Goal: Task Accomplishment & Management: Manage account settings

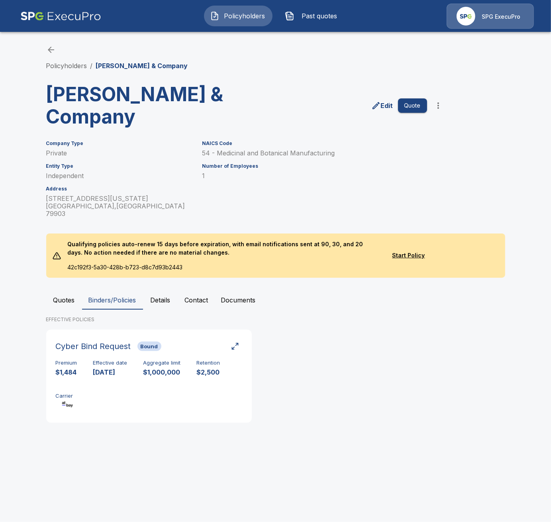
drag, startPoint x: 0, startPoint y: 0, endPoint x: 39, endPoint y: 15, distance: 41.9
click at [39, 15] on img at bounding box center [60, 16] width 81 height 25
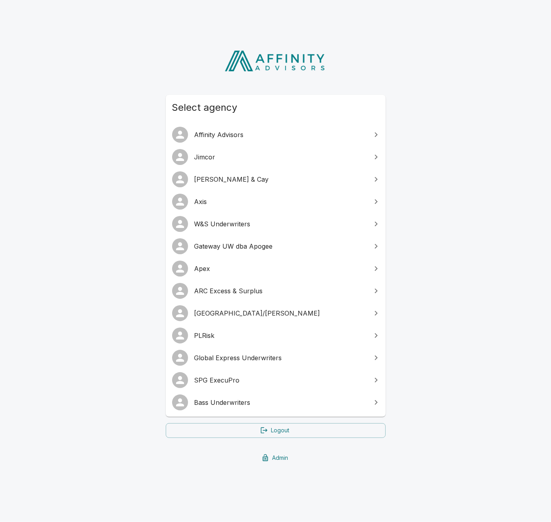
click at [260, 351] on link "Global Express Underwriters" at bounding box center [276, 358] width 220 height 22
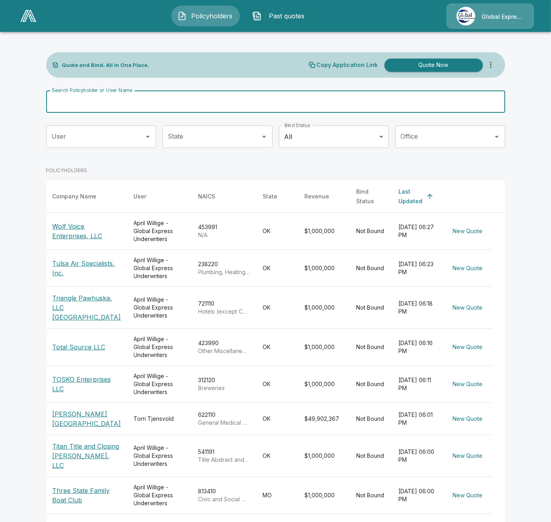
click at [209, 100] on input "Search Policyholder or User Name" at bounding box center [271, 101] width 450 height 22
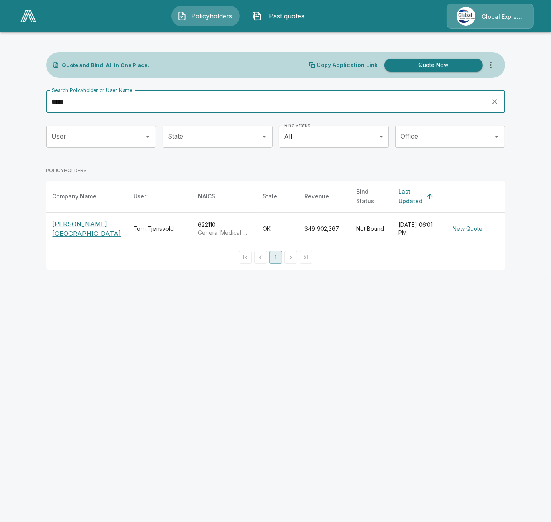
type input "*****"
click at [89, 219] on p "Grady Memorial Hospital" at bounding box center [87, 228] width 69 height 19
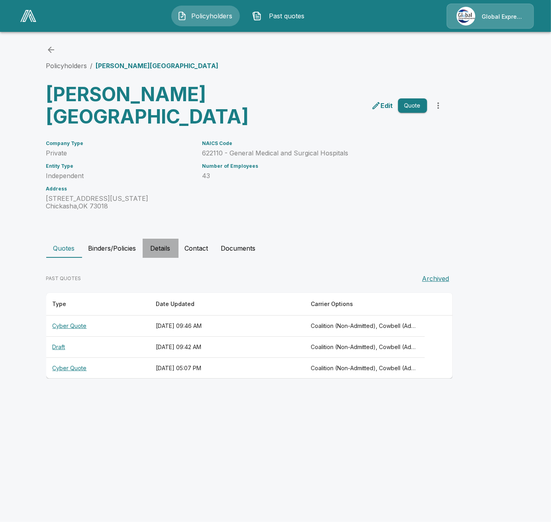
click at [151, 248] on button "Details" at bounding box center [161, 248] width 36 height 19
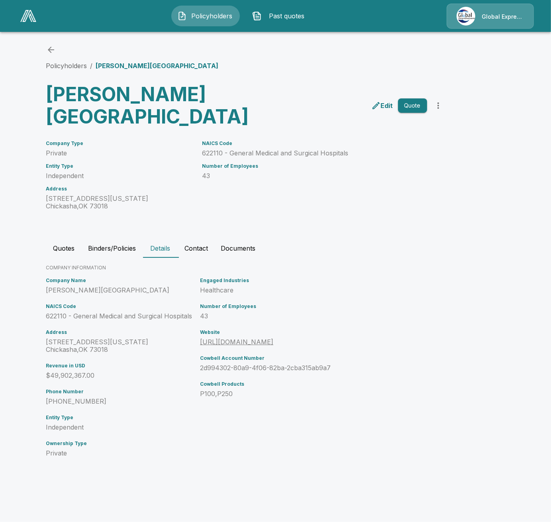
click at [203, 250] on button "Contact" at bounding box center [196, 248] width 36 height 19
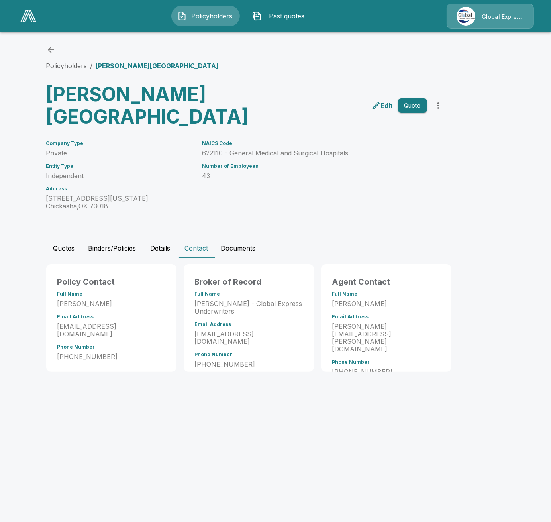
click at [72, 254] on button "Quotes" at bounding box center [64, 248] width 36 height 19
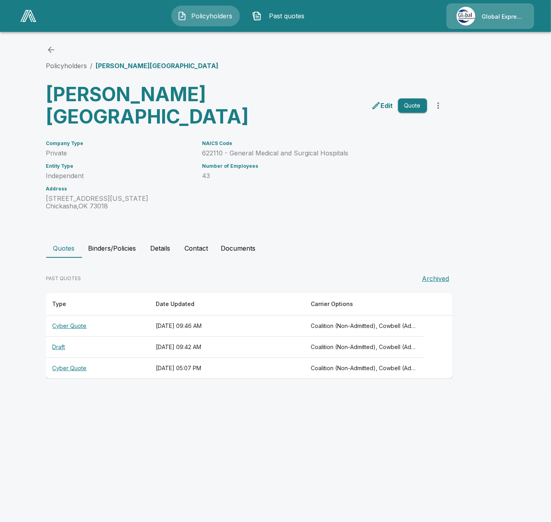
click at [221, 332] on th "September 12, 2025 at 09:46 AM" at bounding box center [226, 325] width 155 height 21
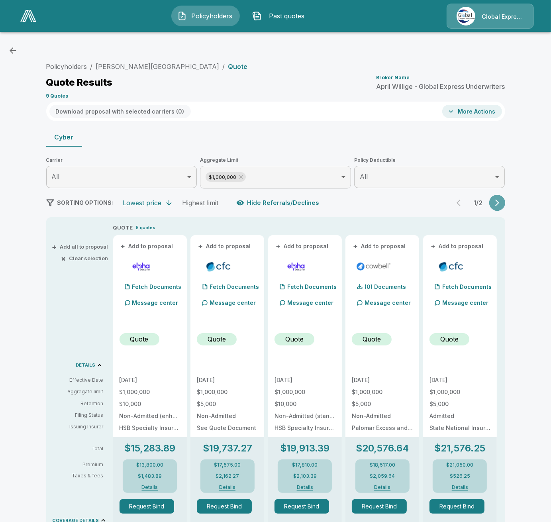
click at [496, 205] on icon "button" at bounding box center [497, 203] width 4 height 7
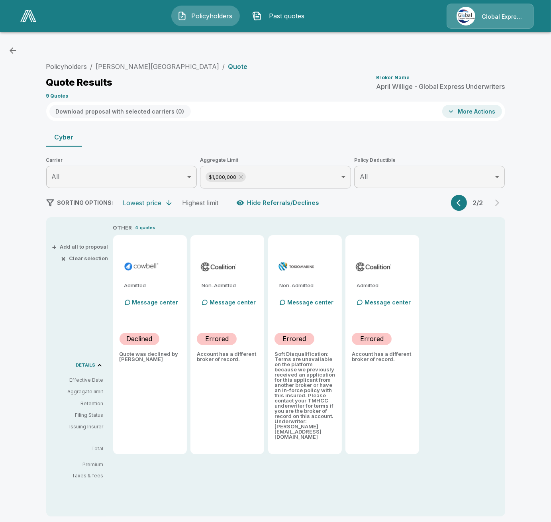
click at [37, 102] on div "Policyholders / Grady Memorial Hospital / Quote Quote Results Broker Name April…" at bounding box center [276, 348] width 478 height 579
click at [456, 203] on icon "button" at bounding box center [460, 203] width 8 height 8
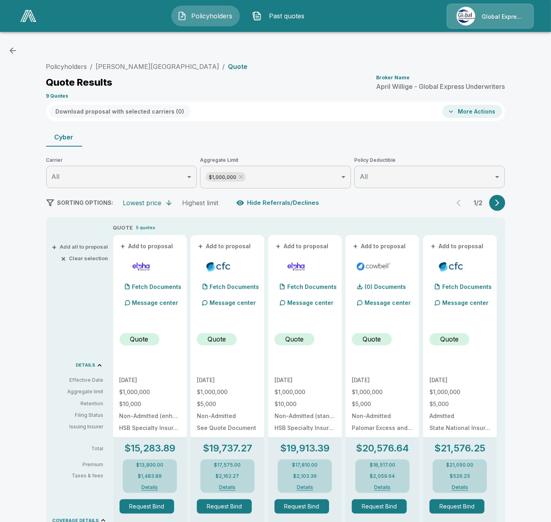
click at [27, 329] on div "Policyholders / Grady Memorial Hospital / Quote Quote Results Broker Name April…" at bounding box center [275, 459] width 551 height 843
click at [23, 22] on link at bounding box center [28, 16] width 22 height 18
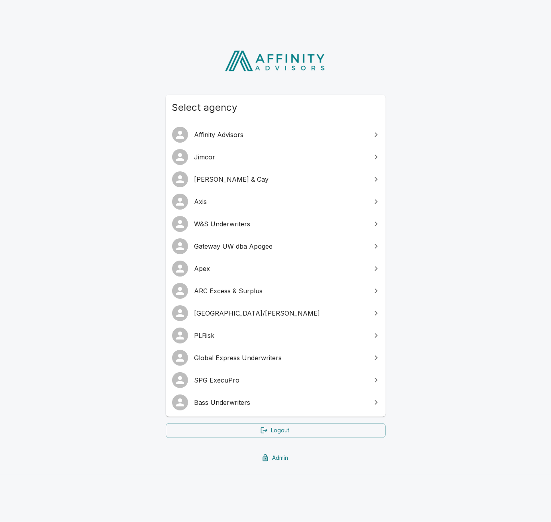
click at [277, 464] on link "Admin" at bounding box center [276, 457] width 220 height 15
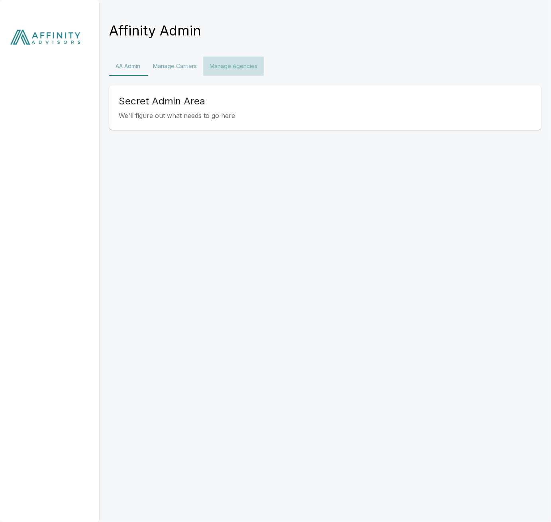
click at [219, 69] on button "Manage Agencies" at bounding box center [233, 66] width 61 height 19
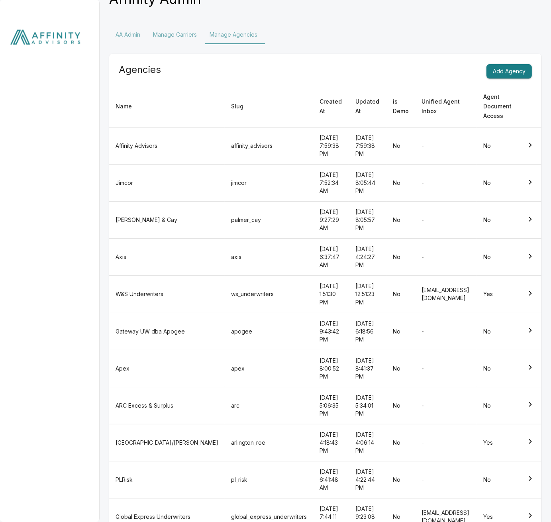
scroll to position [32, 0]
click at [225, 386] on td "arc" at bounding box center [269, 404] width 88 height 37
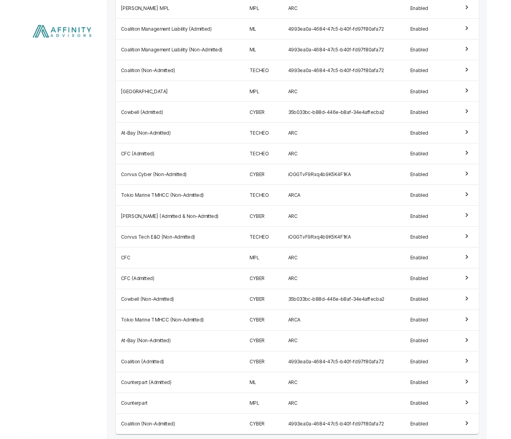
scroll to position [374, 0]
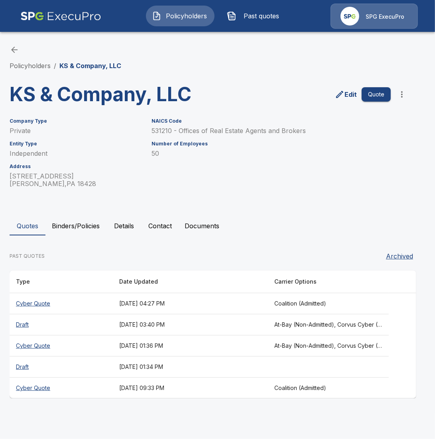
click at [80, 227] on button "Binders/Policies" at bounding box center [75, 225] width 61 height 19
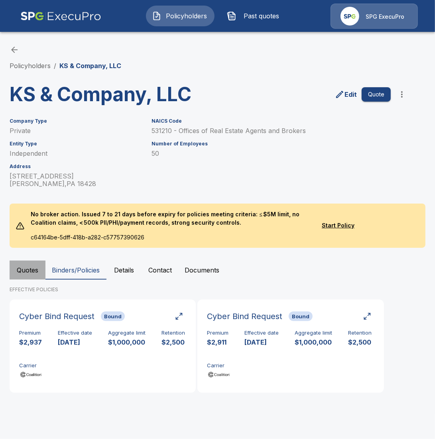
click at [23, 274] on button "Quotes" at bounding box center [28, 269] width 36 height 19
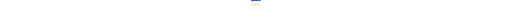
scroll to position [18, 0]
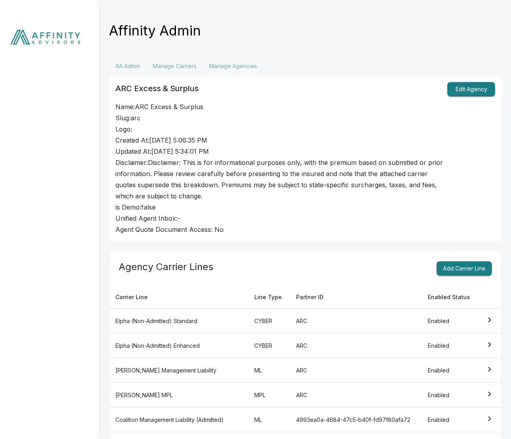
click at [37, 37] on img at bounding box center [50, 39] width 100 height 78
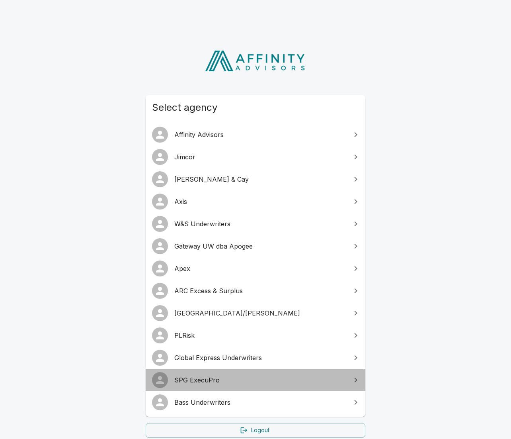
click at [208, 379] on span "SPG ExecuPro" at bounding box center [260, 380] width 172 height 10
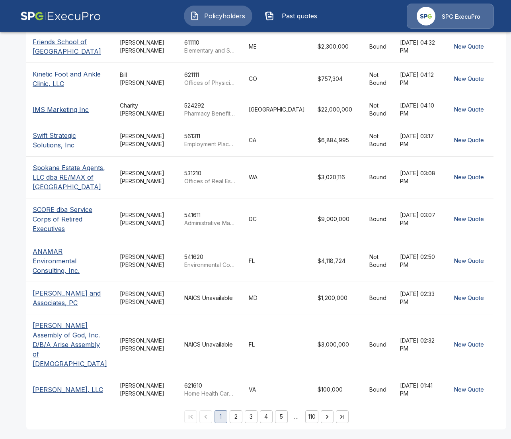
scroll to position [186, 0]
click at [323, 417] on icon "Go to next page" at bounding box center [327, 417] width 8 height 8
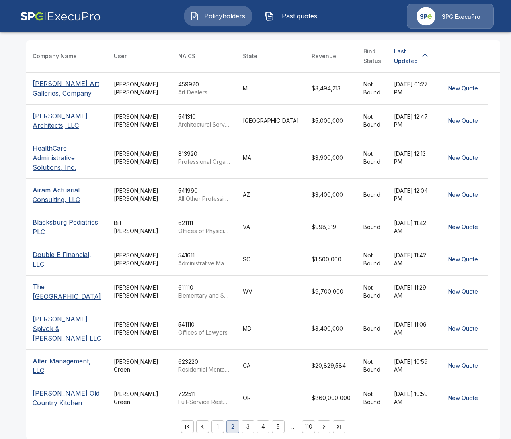
scroll to position [141, 0]
click at [318, 419] on button "Go to next page" at bounding box center [324, 425] width 13 height 13
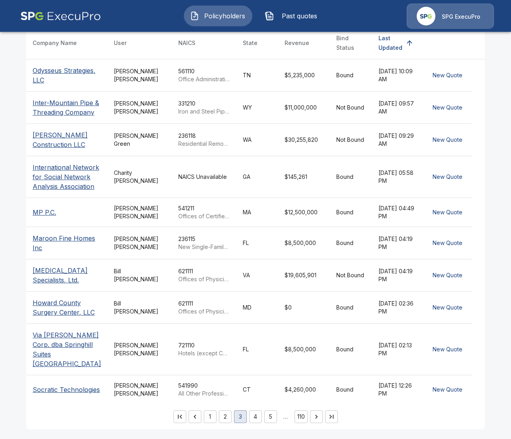
scroll to position [179, 0]
click at [313, 415] on icon "Go to next page" at bounding box center [317, 417] width 8 height 8
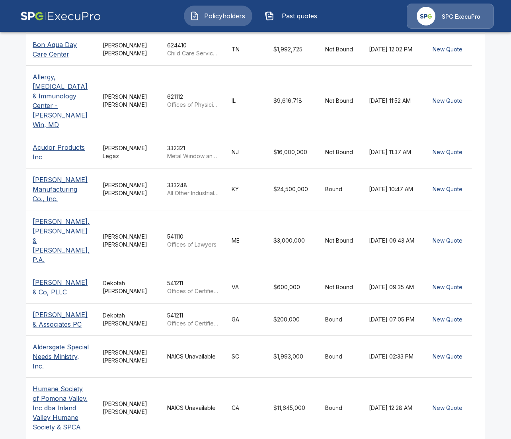
scroll to position [160, 0]
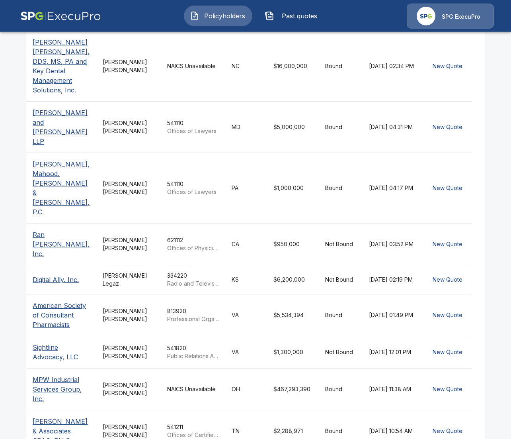
scroll to position [186, 0]
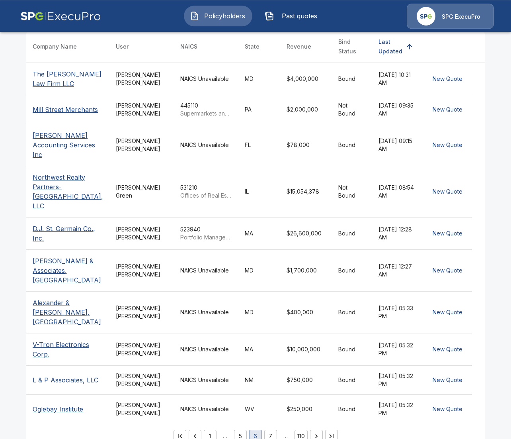
scroll to position [151, 0]
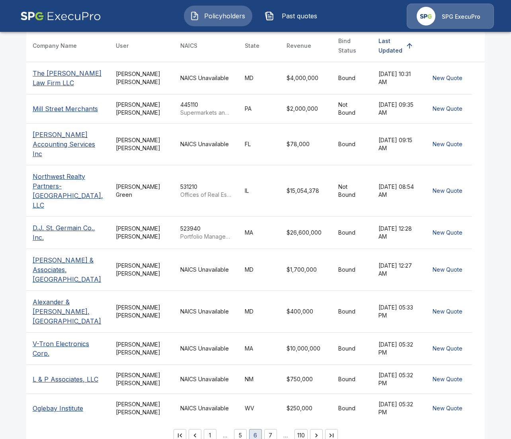
click at [311, 429] on button "Go to next page" at bounding box center [316, 435] width 13 height 13
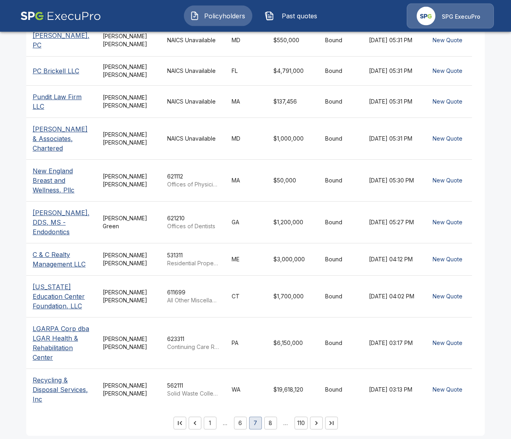
scroll to position [189, 0]
click at [312, 418] on button "Go to next page" at bounding box center [316, 422] width 13 height 13
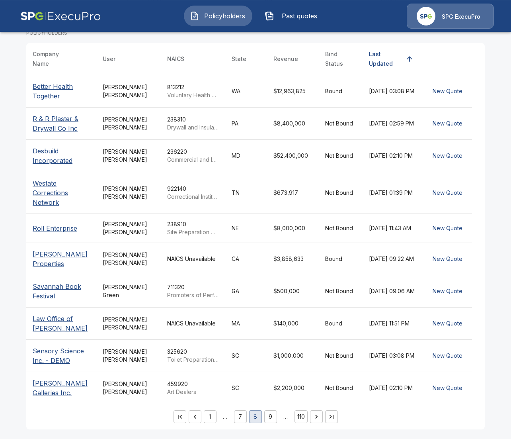
scroll to position [141, 0]
click at [317, 418] on icon "Go to next page" at bounding box center [317, 417] width 8 height 8
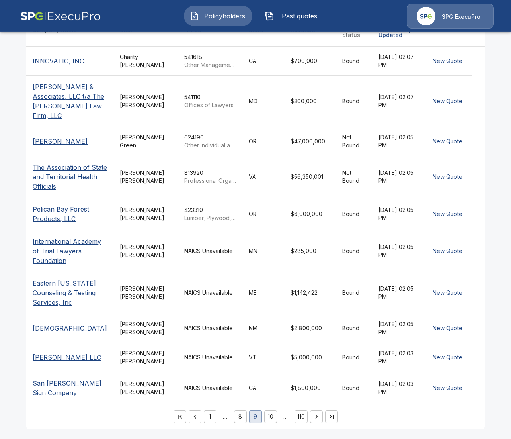
scroll to position [192, 0]
click at [319, 417] on icon "Go to next page" at bounding box center [317, 417] width 8 height 8
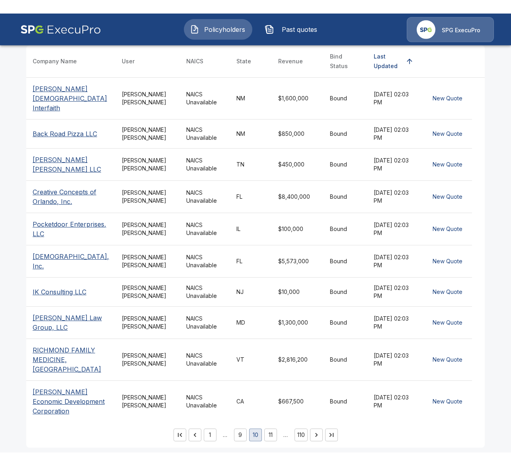
scroll to position [151, 0]
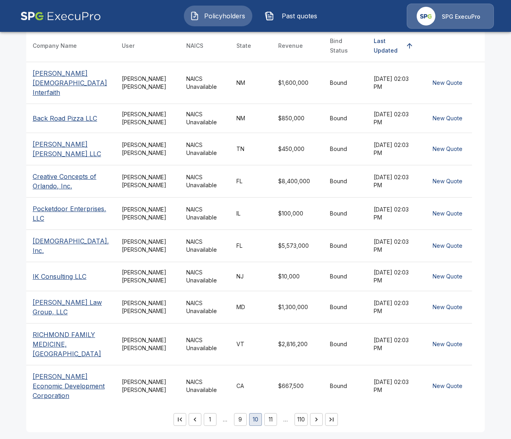
click at [318, 417] on icon "Go to next page" at bounding box center [317, 419] width 8 height 8
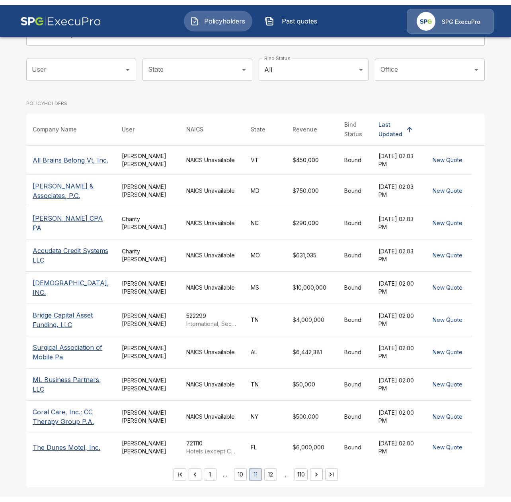
scroll to position [126, 0]
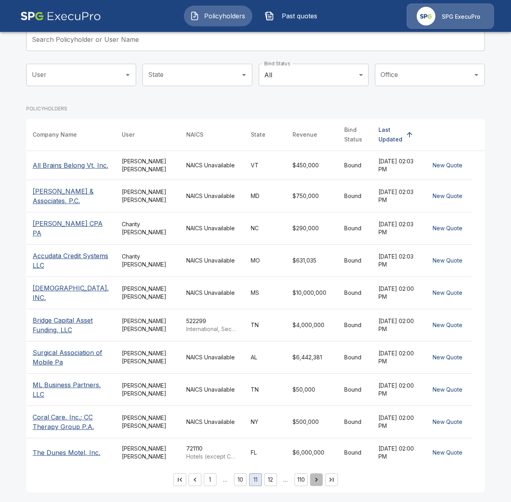
click at [314, 439] on icon "Go to next page" at bounding box center [317, 480] width 8 height 8
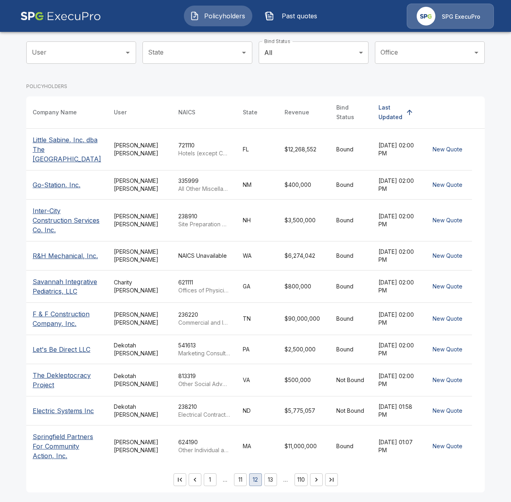
scroll to position [116, 0]
click at [317, 439] on icon "Go to next page" at bounding box center [316, 480] width 2 height 4
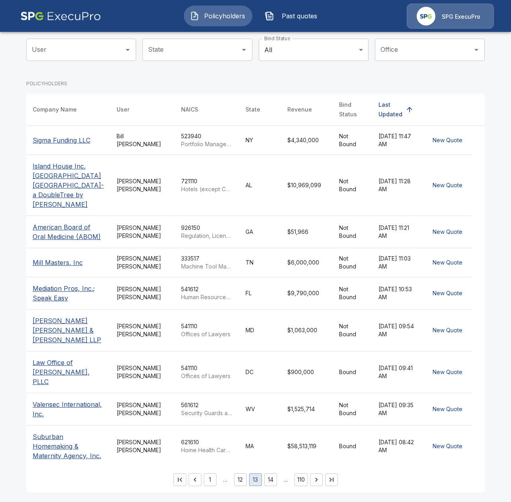
scroll to position [104, 0]
click at [317, 439] on icon "Go to next page" at bounding box center [316, 480] width 2 height 4
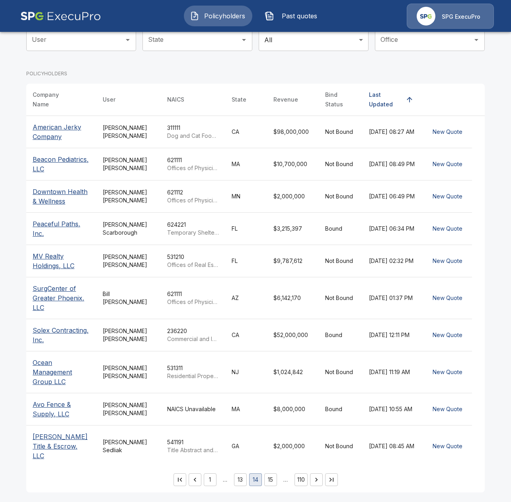
scroll to position [81, 0]
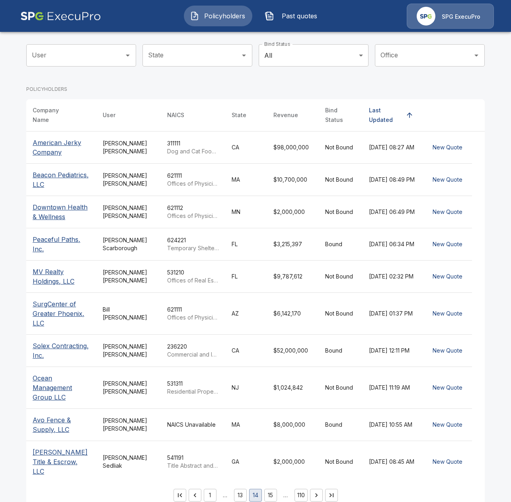
click at [317, 439] on icon "Go to next page" at bounding box center [316, 495] width 2 height 4
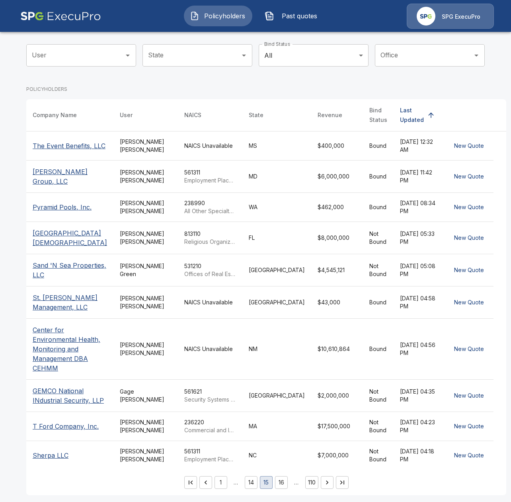
click at [363, 439] on td "Not Bound" at bounding box center [378, 455] width 31 height 29
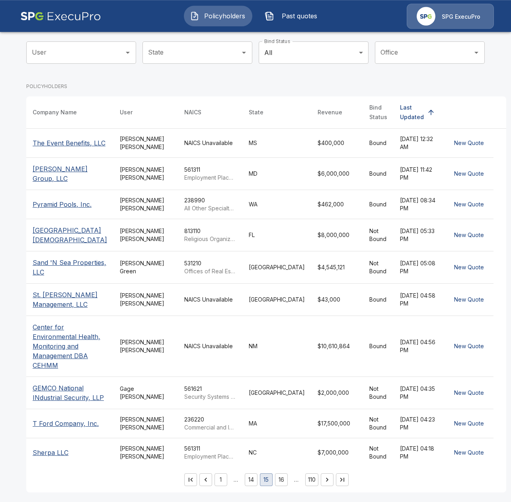
scroll to position [97, 0]
click at [323, 482] on icon "Go to next page" at bounding box center [327, 480] width 8 height 8
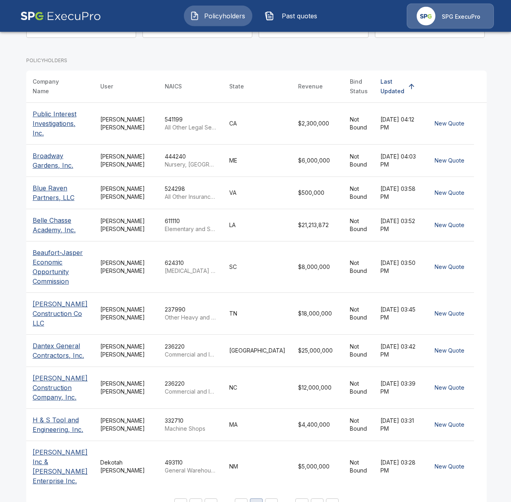
scroll to position [110, 0]
click at [315, 501] on icon "Go to next page" at bounding box center [317, 505] width 8 height 8
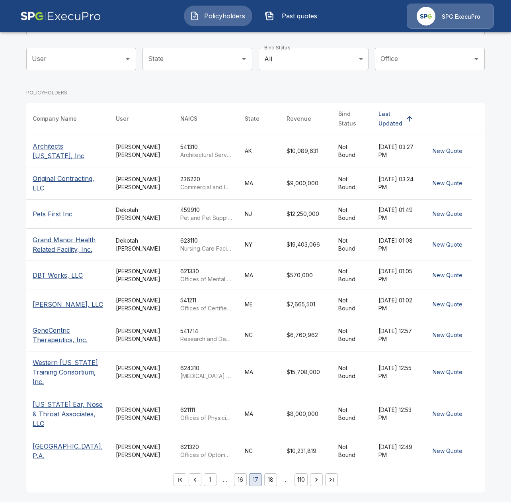
click at [316, 486] on button "Go to next page" at bounding box center [316, 479] width 13 height 13
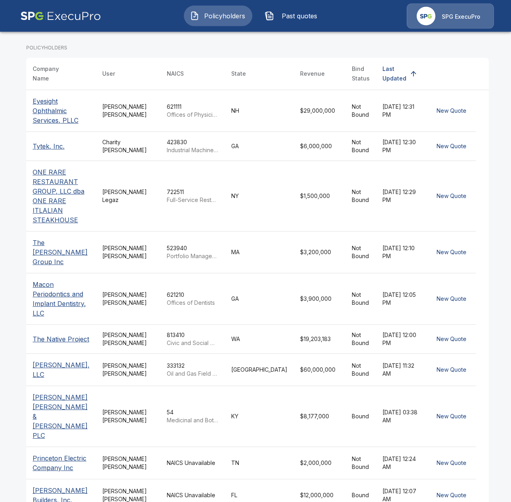
scroll to position [123, 0]
click at [215, 416] on p "Medicinal and Botanical Manufacturing" at bounding box center [193, 420] width 52 height 8
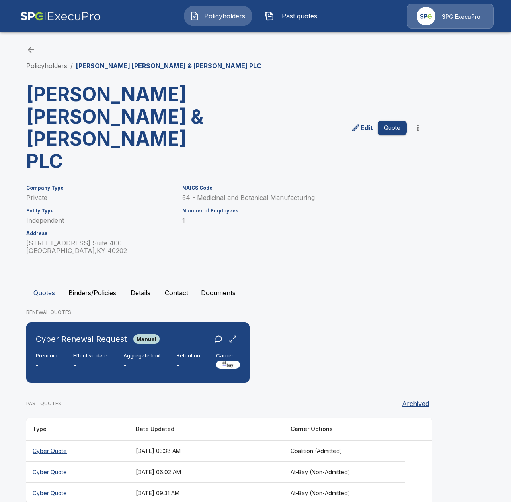
click at [187, 283] on button "Contact" at bounding box center [177, 292] width 36 height 19
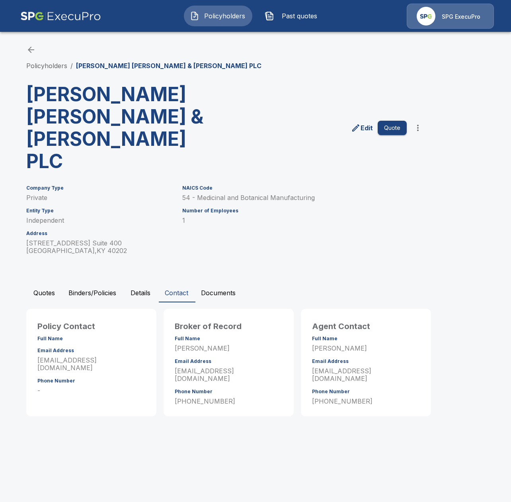
click at [129, 283] on button "Details" at bounding box center [141, 292] width 36 height 19
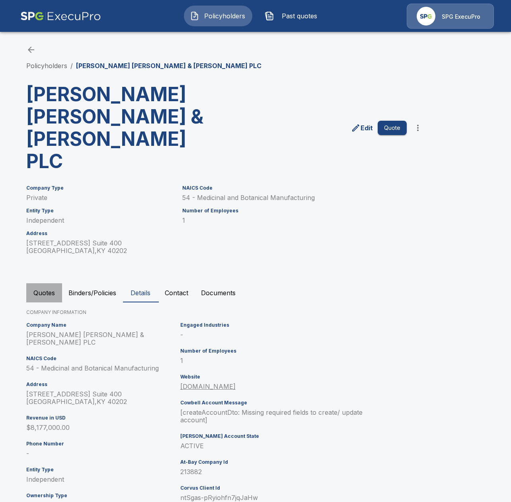
click at [43, 283] on button "Quotes" at bounding box center [44, 292] width 36 height 19
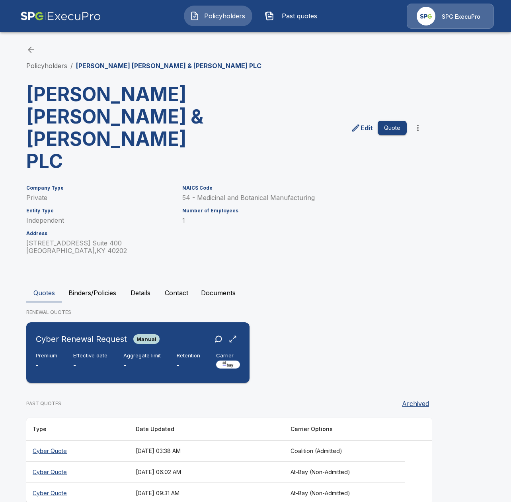
click at [166, 352] on div "Premium - Effective date - Aggregate limit - Retention - Carrier" at bounding box center [138, 361] width 204 height 18
click at [144, 283] on button "Details" at bounding box center [141, 292] width 36 height 19
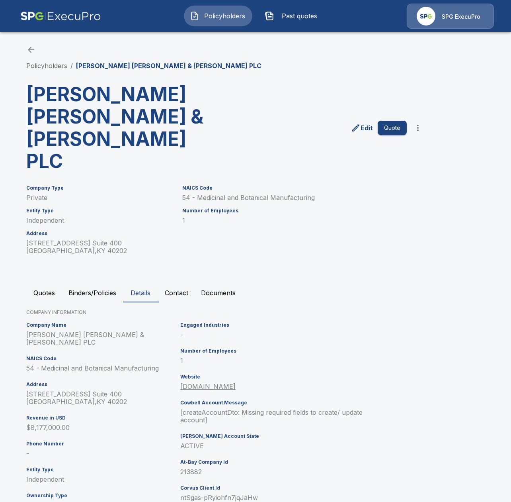
click at [179, 431] on div "Engaged Industries - Number of Employees 1 Website tmslawplc.com Cowbell Accoun…" at bounding box center [273, 419] width 192 height 200
click at [186, 468] on p "213882" at bounding box center [274, 472] width 189 height 8
click at [42, 283] on button "Quotes" at bounding box center [44, 292] width 36 height 19
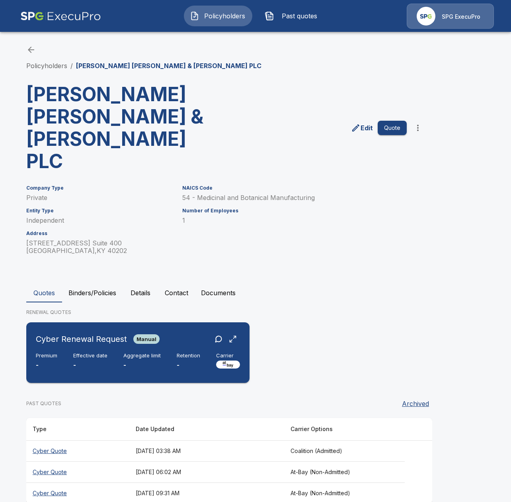
click at [87, 360] on p "-" at bounding box center [90, 364] width 34 height 9
click at [39, 68] on link "Policyholders" at bounding box center [46, 66] width 41 height 8
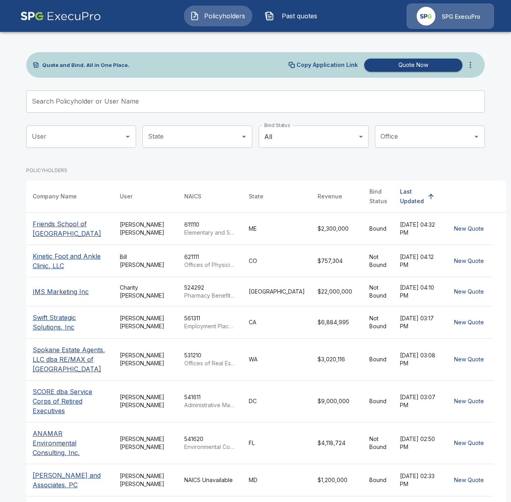
click at [175, 94] on input "Search Policyholder or User Name" at bounding box center [251, 101] width 450 height 22
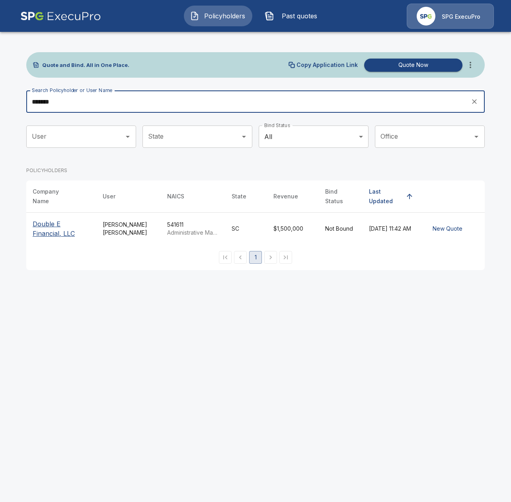
type input "******"
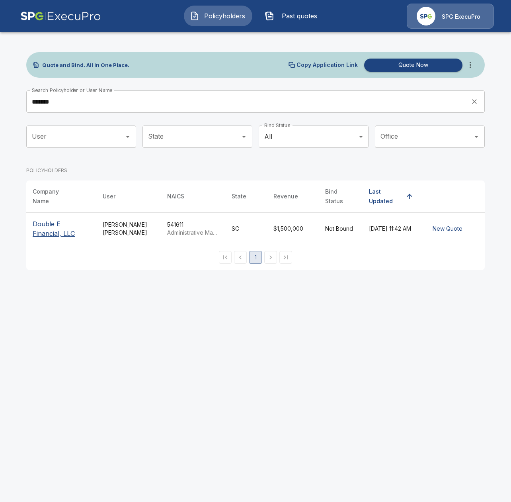
click at [69, 221] on p "Double E Financial, LLC" at bounding box center [61, 228] width 57 height 19
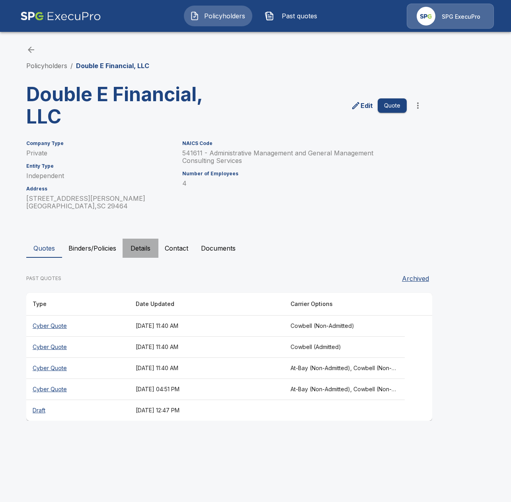
click at [130, 254] on button "Details" at bounding box center [141, 248] width 36 height 19
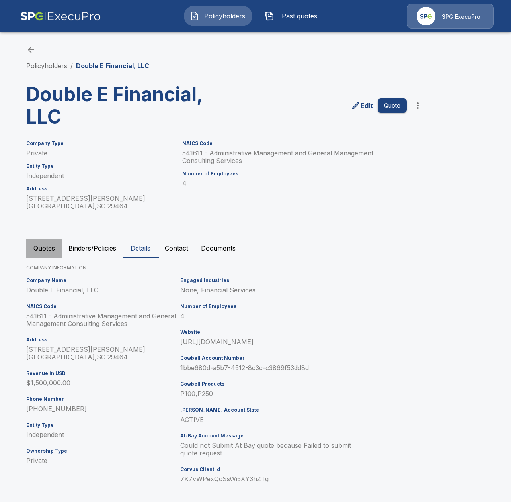
click at [58, 257] on button "Quotes" at bounding box center [44, 248] width 36 height 19
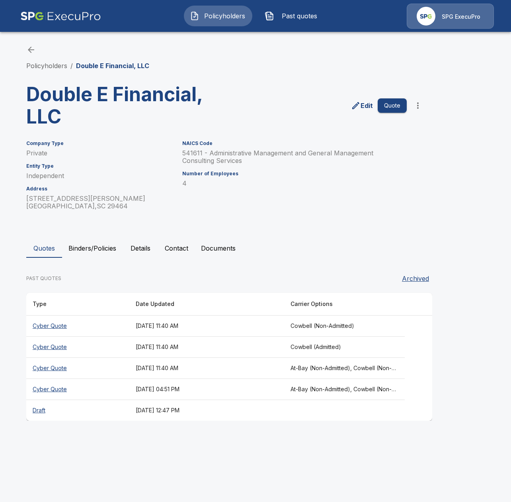
click at [87, 240] on button "Binders/Policies" at bounding box center [92, 248] width 61 height 19
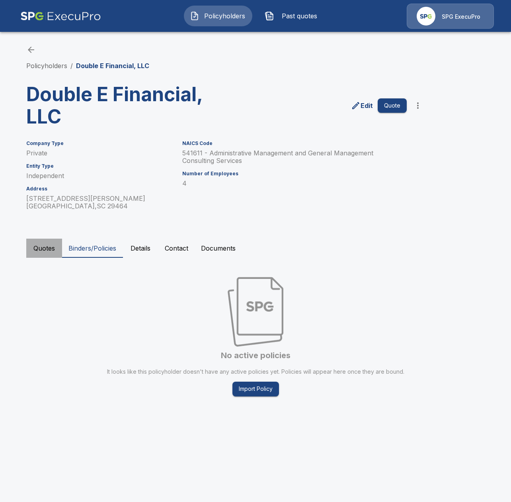
click at [27, 249] on button "Quotes" at bounding box center [44, 248] width 36 height 19
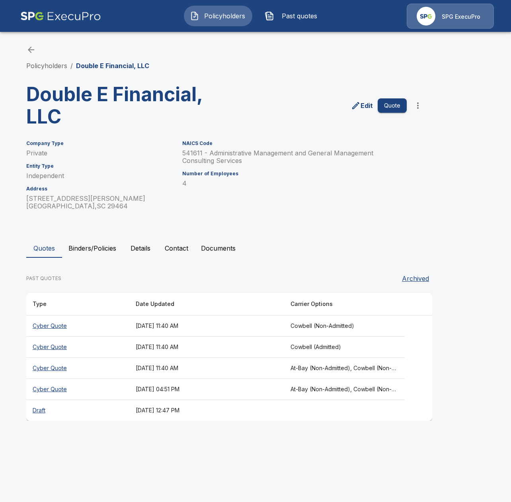
click at [179, 396] on th "September 12, 2025 at 04:51 PM" at bounding box center [206, 389] width 155 height 21
click at [112, 249] on button "Binders/Policies" at bounding box center [92, 248] width 61 height 19
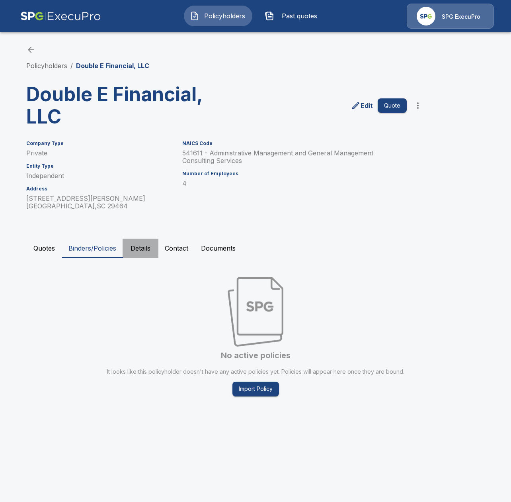
click at [141, 251] on button "Details" at bounding box center [141, 248] width 36 height 19
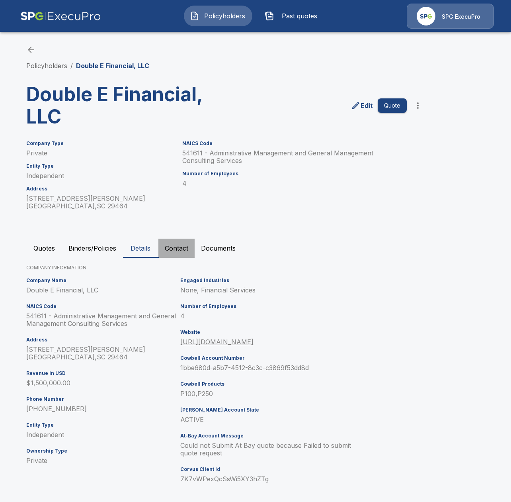
click at [165, 248] on button "Contact" at bounding box center [177, 248] width 36 height 19
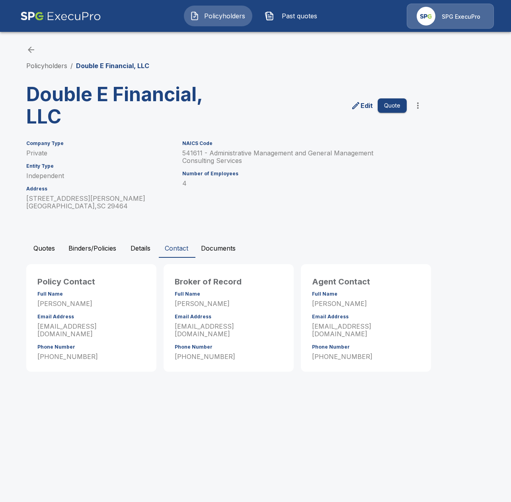
click at [220, 253] on button "Documents" at bounding box center [218, 248] width 47 height 19
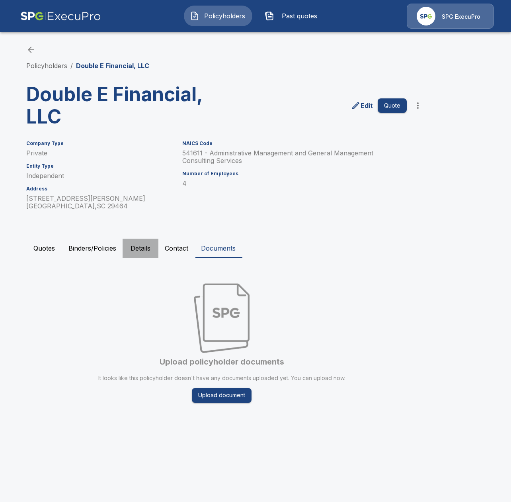
click at [142, 253] on button "Details" at bounding box center [141, 248] width 36 height 19
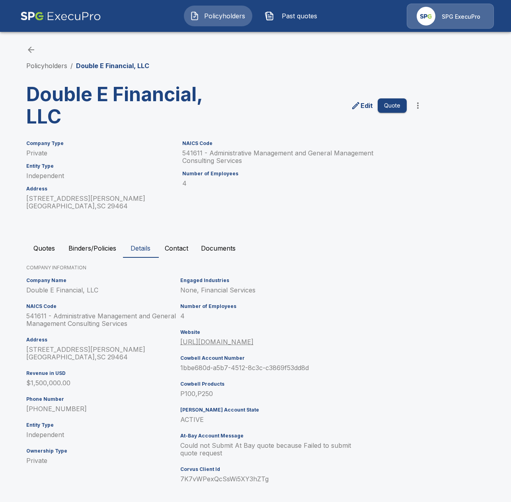
click at [180, 251] on button "Contact" at bounding box center [177, 248] width 36 height 19
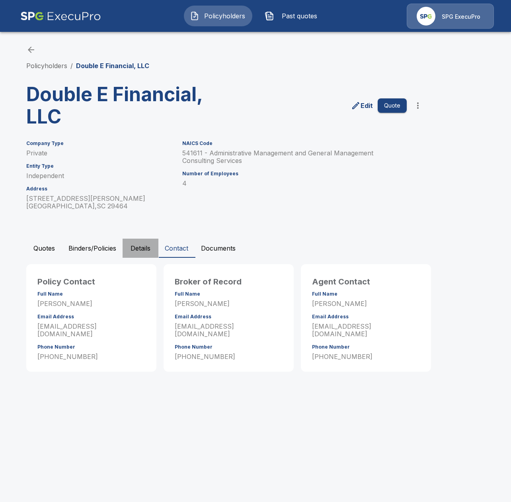
click at [128, 253] on button "Details" at bounding box center [141, 248] width 36 height 19
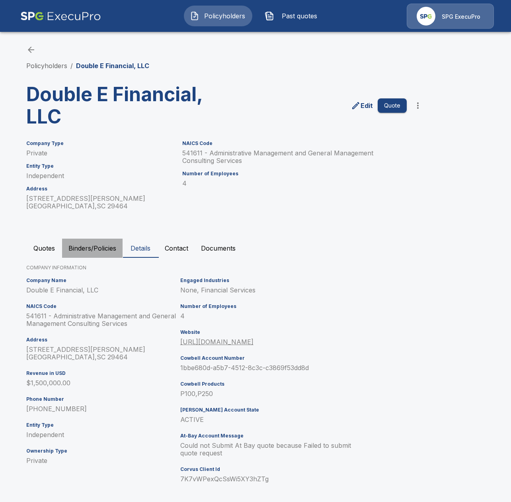
click at [98, 251] on button "Binders/Policies" at bounding box center [92, 248] width 61 height 19
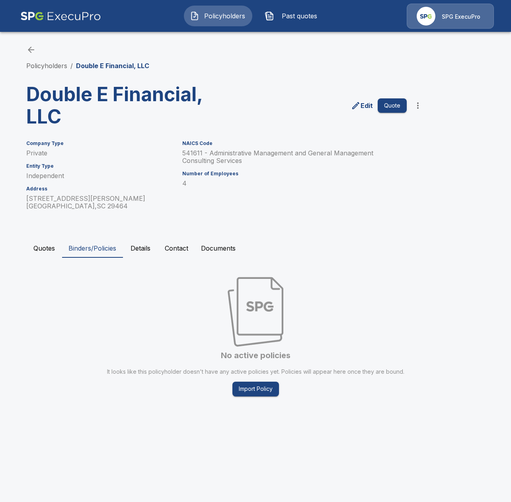
click at [47, 247] on button "Quotes" at bounding box center [44, 248] width 36 height 19
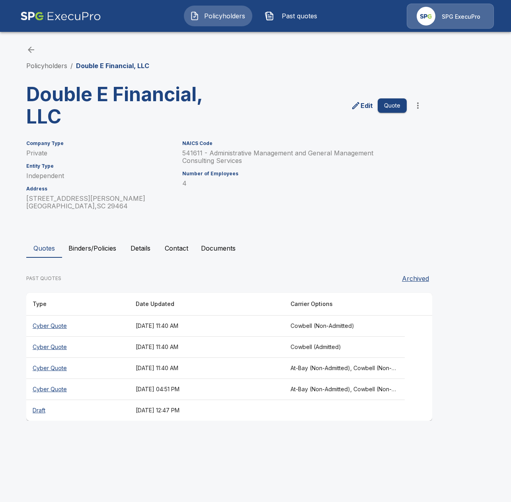
click at [202, 254] on button "Documents" at bounding box center [218, 248] width 47 height 19
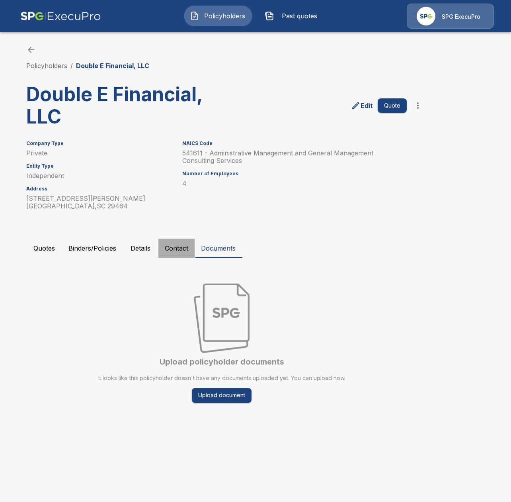
click at [179, 249] on button "Contact" at bounding box center [177, 248] width 36 height 19
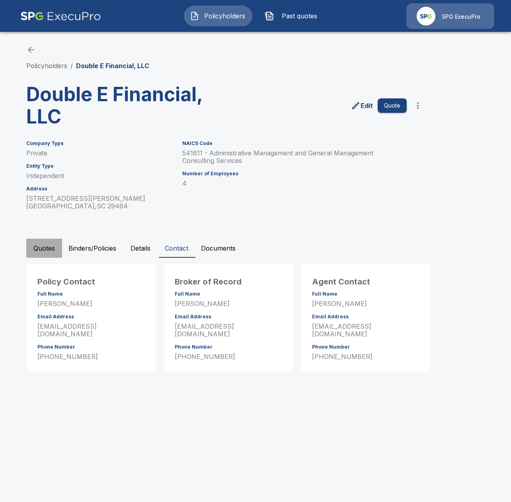
click at [48, 249] on button "Quotes" at bounding box center [44, 248] width 36 height 19
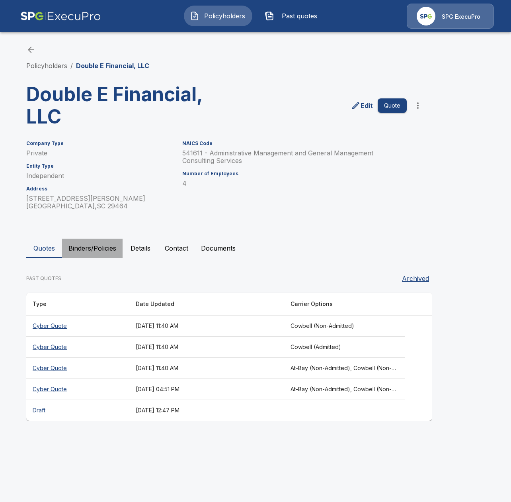
click at [83, 254] on button "Binders/Policies" at bounding box center [92, 248] width 61 height 19
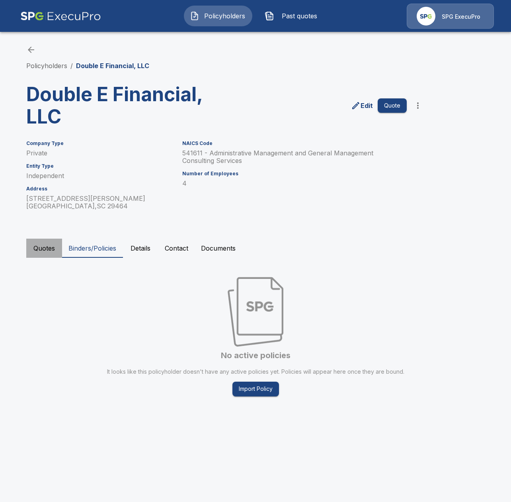
click at [46, 256] on button "Quotes" at bounding box center [44, 248] width 36 height 19
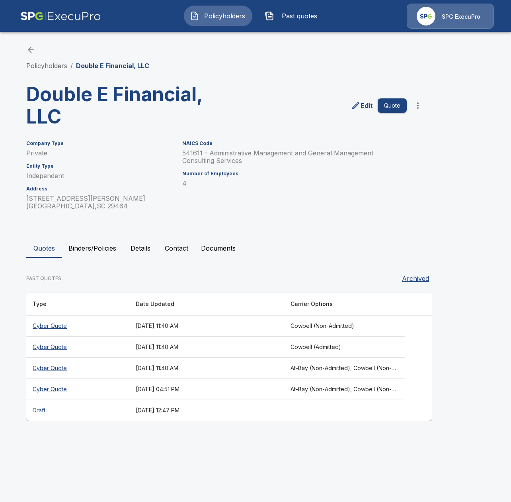
click at [138, 253] on button "Details" at bounding box center [141, 248] width 36 height 19
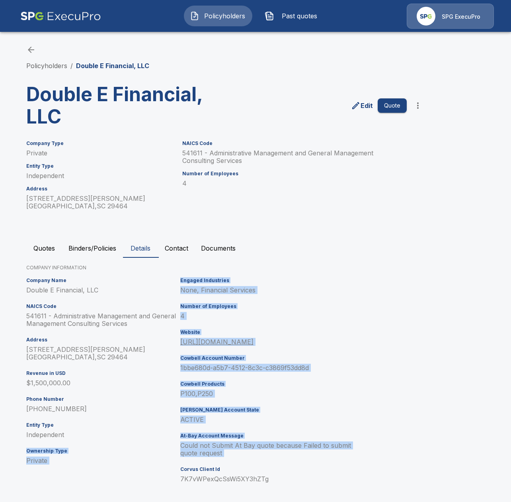
drag, startPoint x: 211, startPoint y: 464, endPoint x: 167, endPoint y: 440, distance: 50.8
click at [167, 440] on div "Company Name Double E Financial, LLC NAICS Code 541611 - Administrative Managem…" at bounding box center [254, 383] width 462 height 218
click at [196, 443] on p "Could not Submit At Bay quote because Failed to submit quote request" at bounding box center [274, 449] width 189 height 15
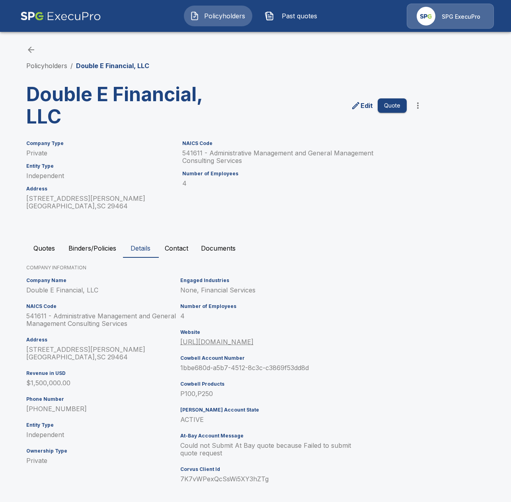
click at [50, 251] on button "Quotes" at bounding box center [44, 248] width 36 height 19
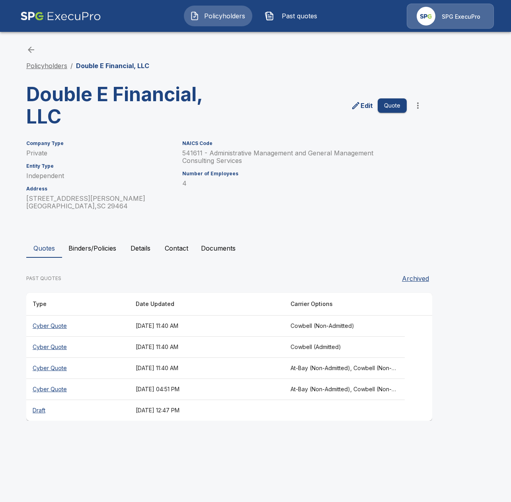
click at [55, 66] on link "Policyholders" at bounding box center [46, 66] width 41 height 8
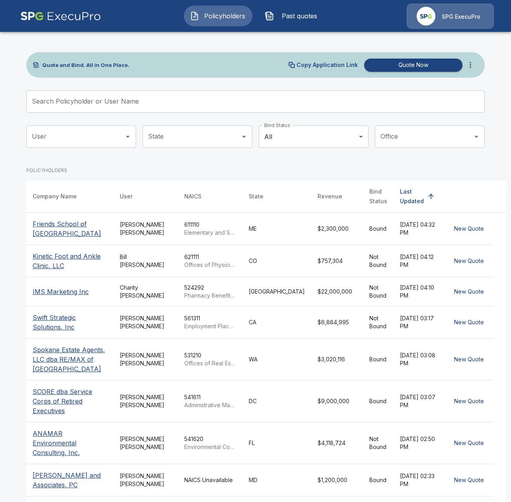
click at [472, 65] on icon "more" at bounding box center [471, 65] width 10 height 10
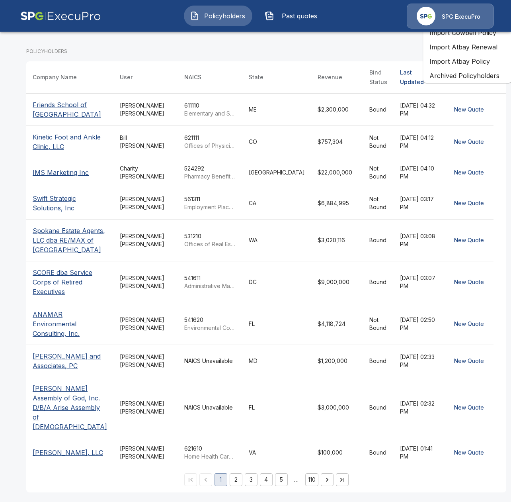
scroll to position [123, 0]
click at [187, 410] on td "NAICS Unavailable" at bounding box center [210, 407] width 65 height 61
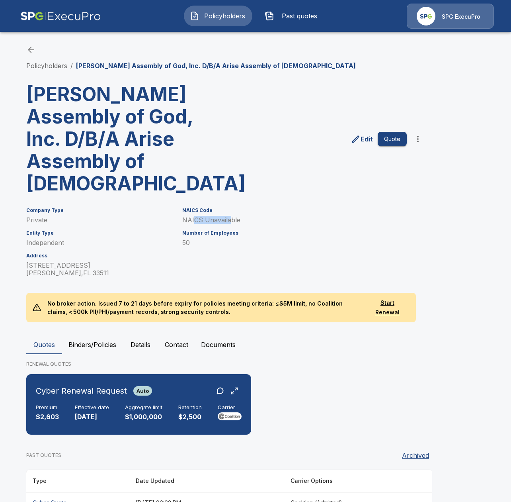
drag, startPoint x: 193, startPoint y: 200, endPoint x: 233, endPoint y: 199, distance: 40.2
click at [233, 216] on p "NAICS Unavailable" at bounding box center [294, 220] width 225 height 8
click at [235, 216] on p "NAICS Unavailable" at bounding box center [294, 220] width 225 height 8
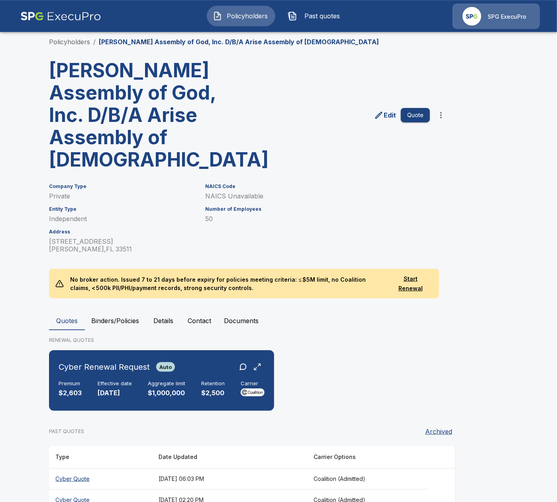
scroll to position [25, 0]
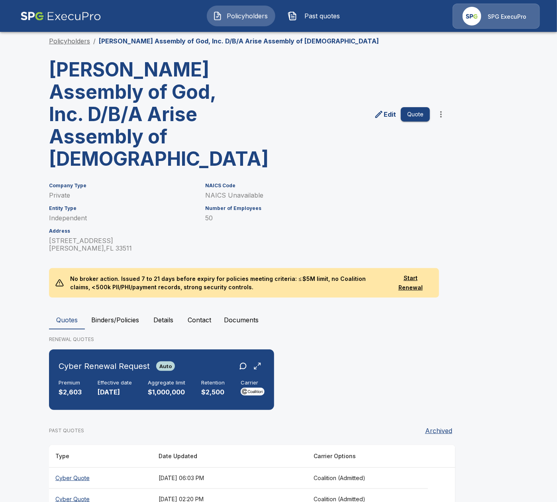
click at [78, 40] on link "Policyholders" at bounding box center [69, 41] width 41 height 8
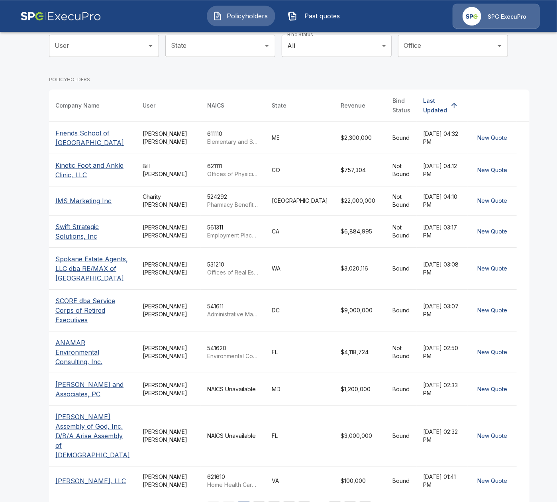
scroll to position [92, 0]
click at [148, 133] on div "[PERSON_NAME]" at bounding box center [169, 137] width 52 height 16
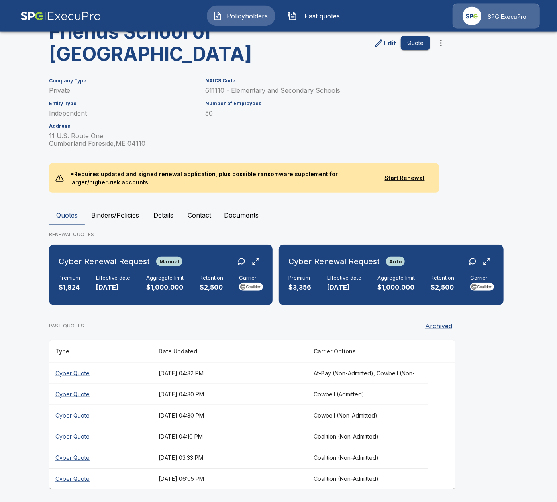
scroll to position [64, 0]
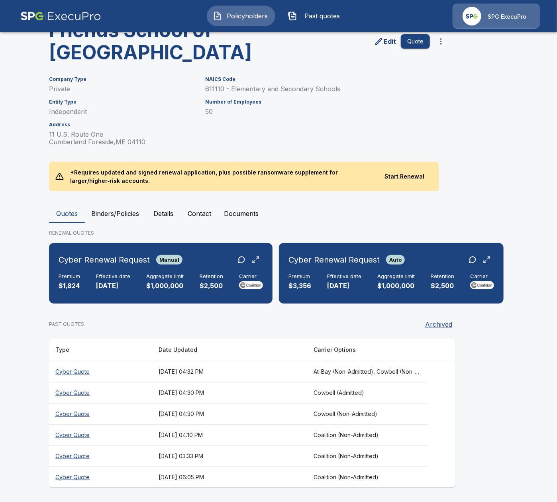
click at [307, 374] on th "[DATE] 04:32 PM" at bounding box center [229, 371] width 155 height 21
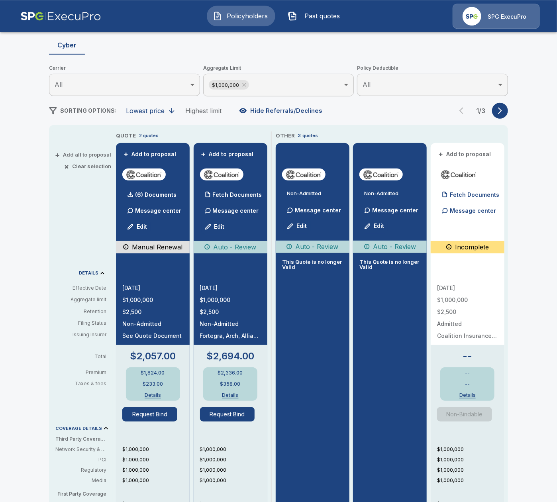
scroll to position [92, 0]
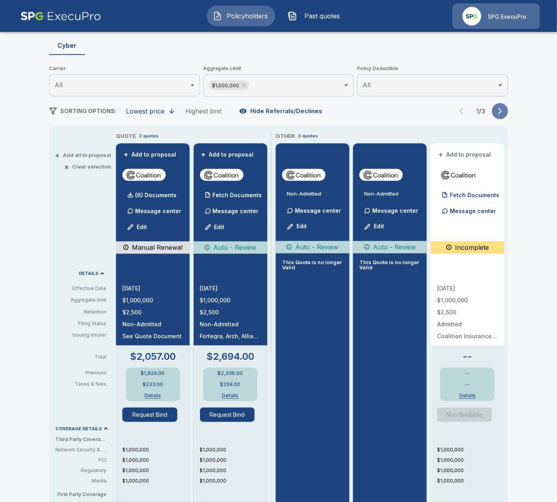
click at [497, 109] on icon "button" at bounding box center [500, 111] width 8 height 8
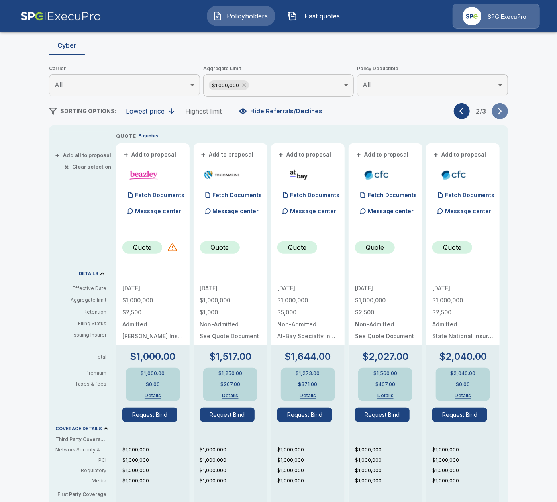
click at [497, 109] on icon "button" at bounding box center [500, 111] width 8 height 8
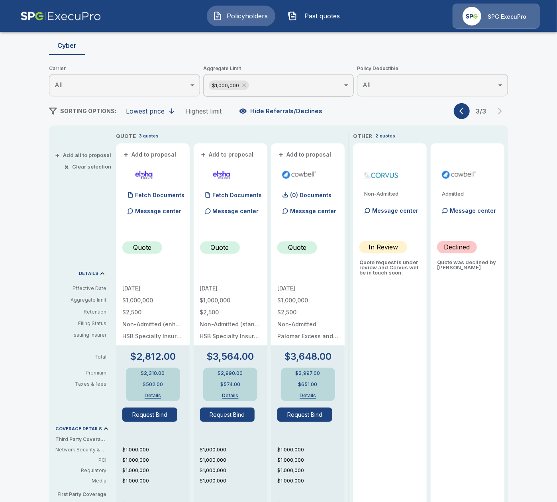
click at [464, 113] on icon "button" at bounding box center [463, 111] width 8 height 8
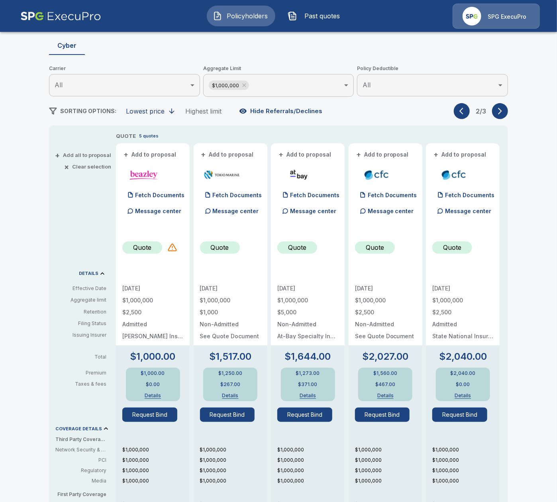
click at [498, 110] on icon "button" at bounding box center [500, 111] width 8 height 8
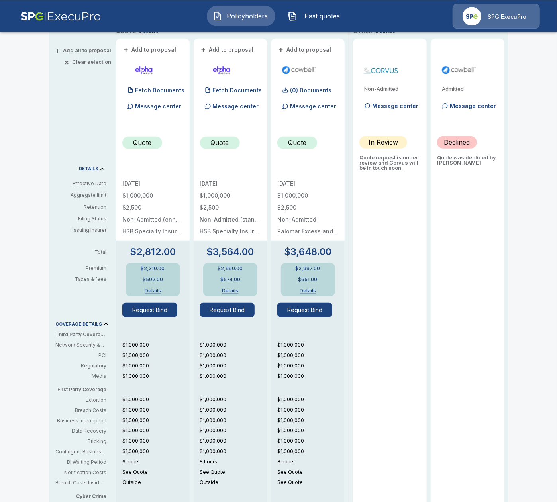
scroll to position [194, 0]
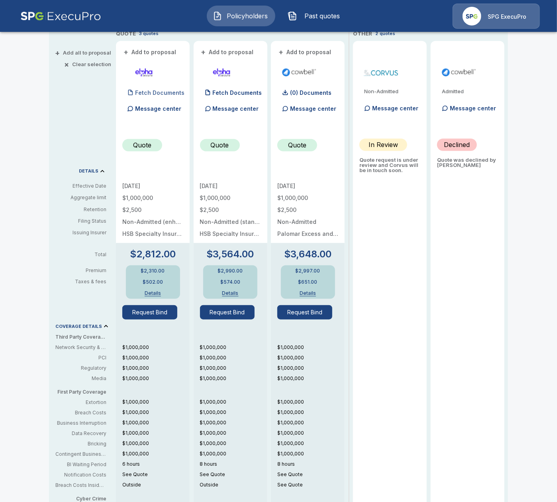
click at [171, 96] on div "Fetch Documents" at bounding box center [153, 93] width 62 height 16
click at [228, 96] on div "Fetch Documents" at bounding box center [231, 93] width 62 height 16
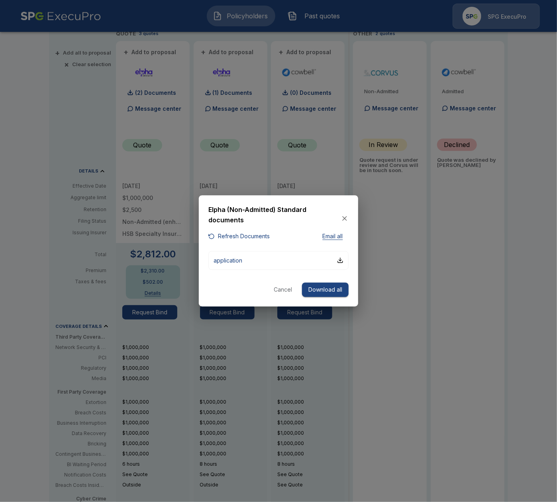
click at [471, 279] on div at bounding box center [278, 251] width 557 height 502
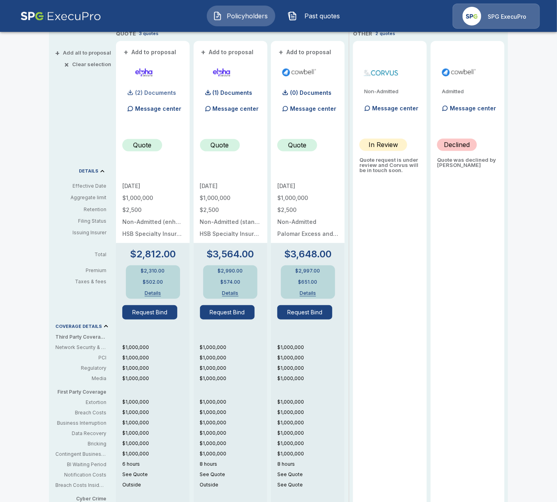
click at [150, 98] on div "(2) Documents" at bounding box center [149, 93] width 54 height 16
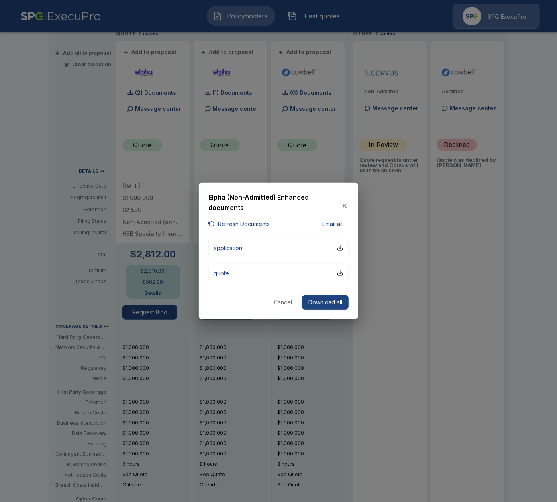
drag, startPoint x: 401, startPoint y: 247, endPoint x: 272, endPoint y: 146, distance: 163.4
click at [400, 246] on div at bounding box center [278, 251] width 557 height 502
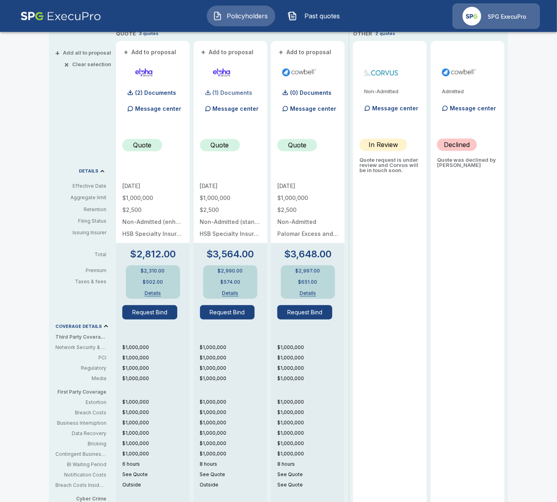
click at [231, 94] on p "(1) Documents" at bounding box center [233, 93] width 40 height 6
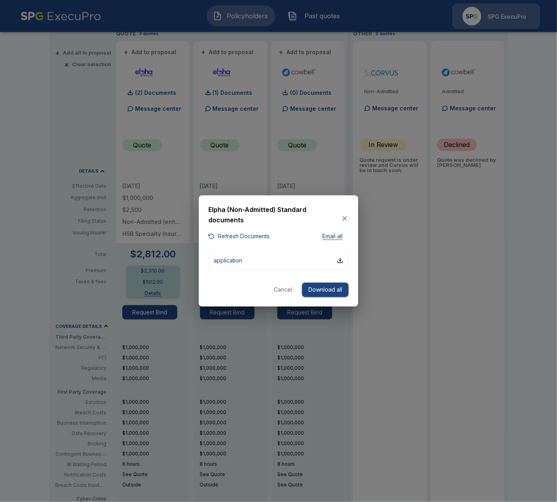
drag, startPoint x: 458, startPoint y: 316, endPoint x: 390, endPoint y: 269, distance: 82.5
click at [458, 315] on div at bounding box center [278, 251] width 557 height 502
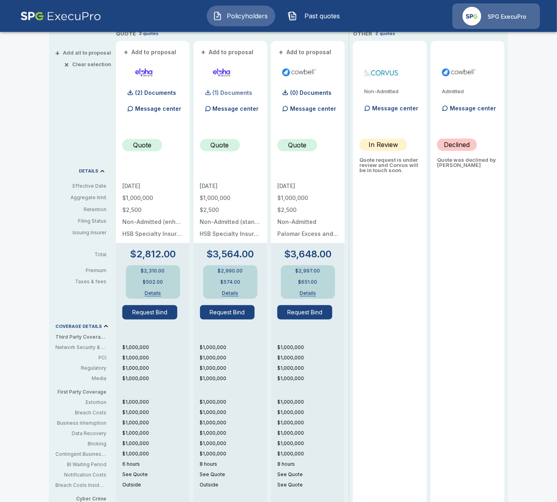
click at [237, 96] on div "(1) Documents" at bounding box center [226, 93] width 53 height 16
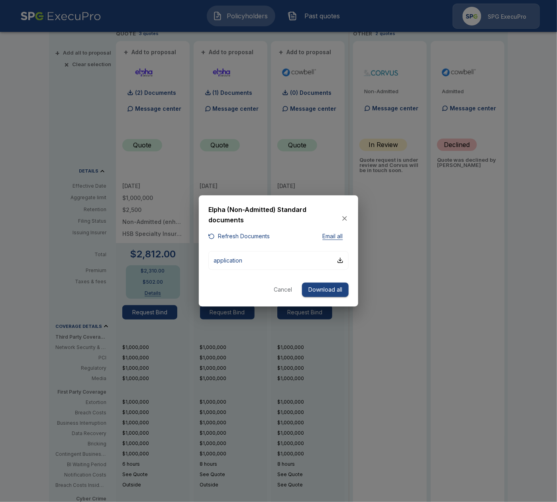
click at [249, 236] on button "Refresh Documents" at bounding box center [238, 237] width 61 height 10
drag, startPoint x: 460, startPoint y: 289, endPoint x: 383, endPoint y: 272, distance: 79.1
click at [460, 289] on div at bounding box center [278, 251] width 557 height 502
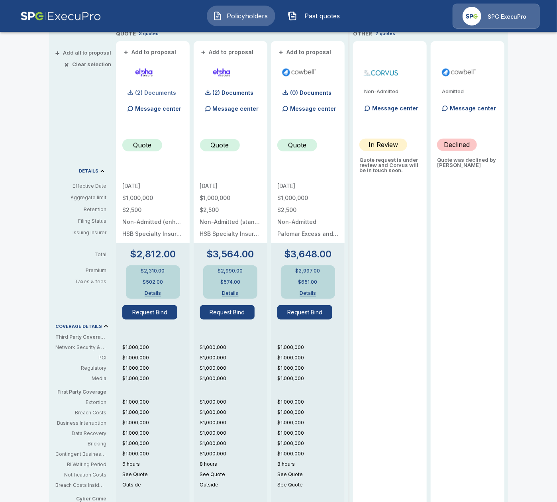
click at [155, 90] on div "(2) Documents" at bounding box center [149, 93] width 54 height 16
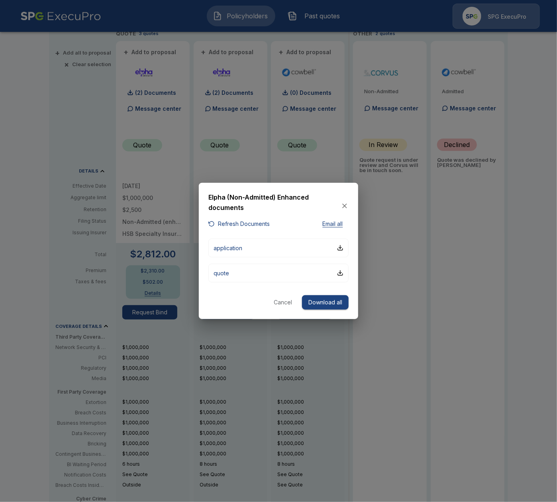
click at [472, 295] on div at bounding box center [278, 251] width 557 height 502
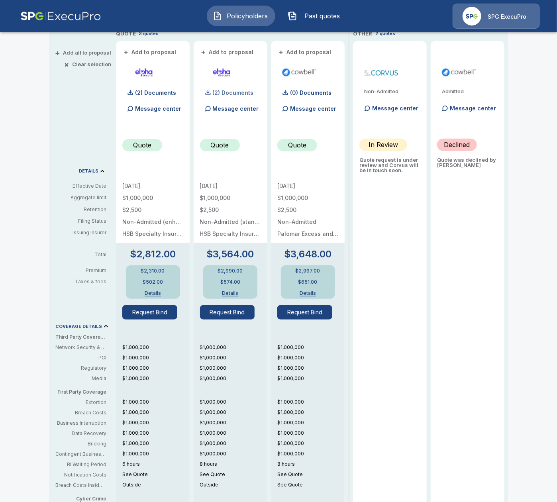
click at [252, 98] on div "(2) Documents" at bounding box center [227, 93] width 54 height 16
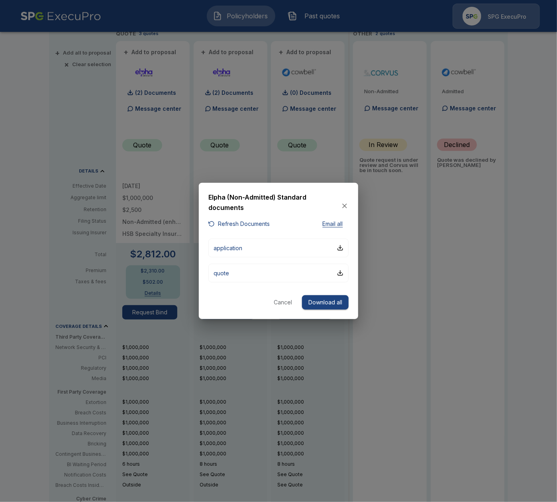
drag, startPoint x: 454, startPoint y: 303, endPoint x: 413, endPoint y: 277, distance: 49.2
click at [452, 301] on div at bounding box center [278, 251] width 557 height 502
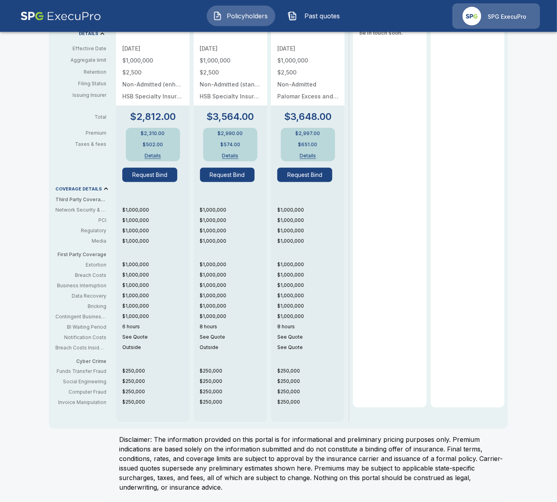
scroll to position [331, 0]
click at [401, 382] on div "Non-Admitted Message center In Review Quote request is under review and Corvus …" at bounding box center [390, 156] width 74 height 504
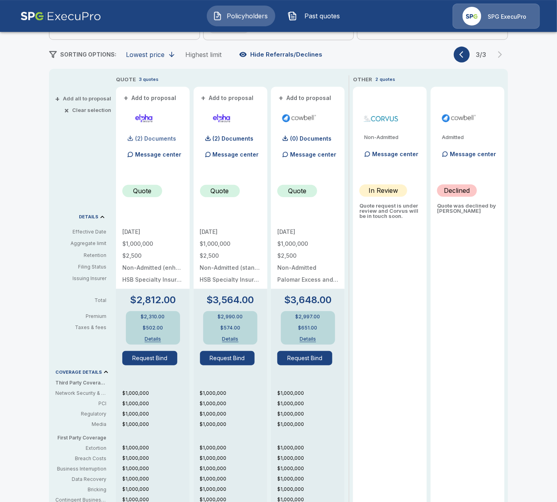
scroll to position [148, 0]
click at [147, 139] on p "(2) Documents" at bounding box center [155, 139] width 41 height 6
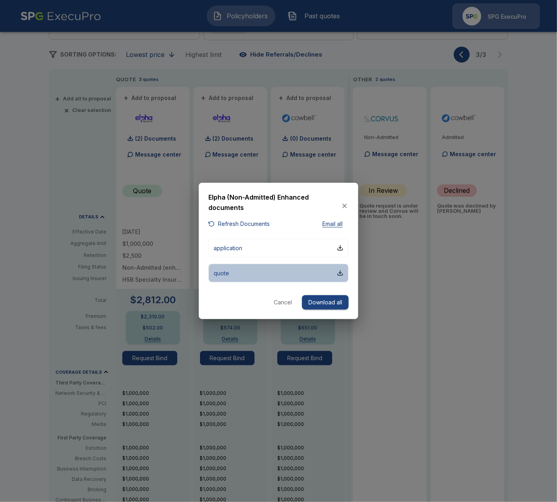
click at [273, 278] on button "quote" at bounding box center [278, 273] width 140 height 19
